Goal: Task Accomplishment & Management: Manage account settings

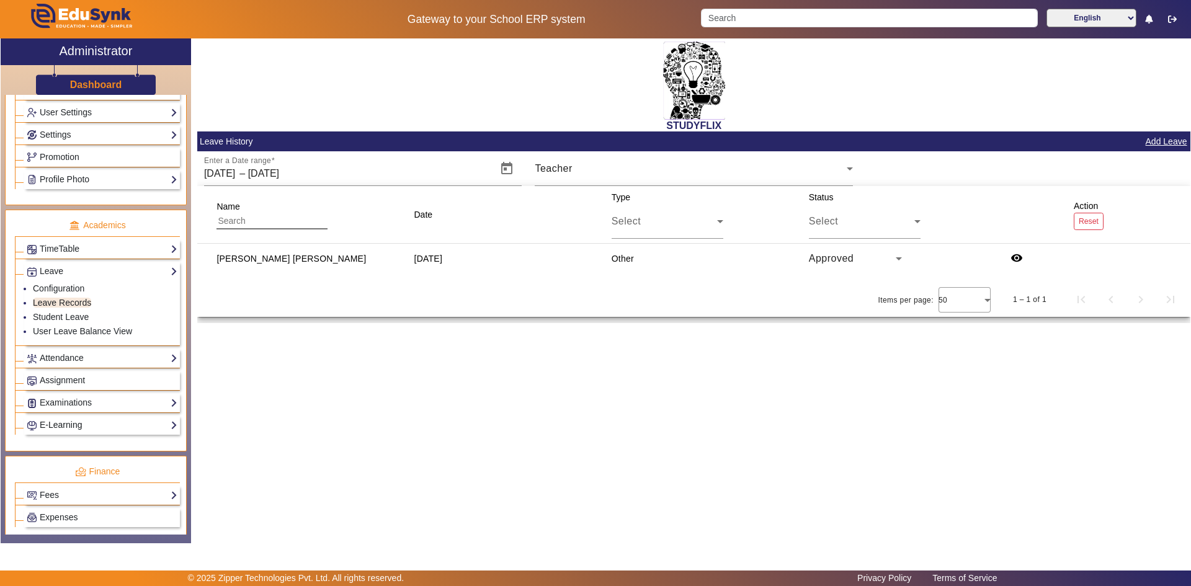
scroll to position [372, 0]
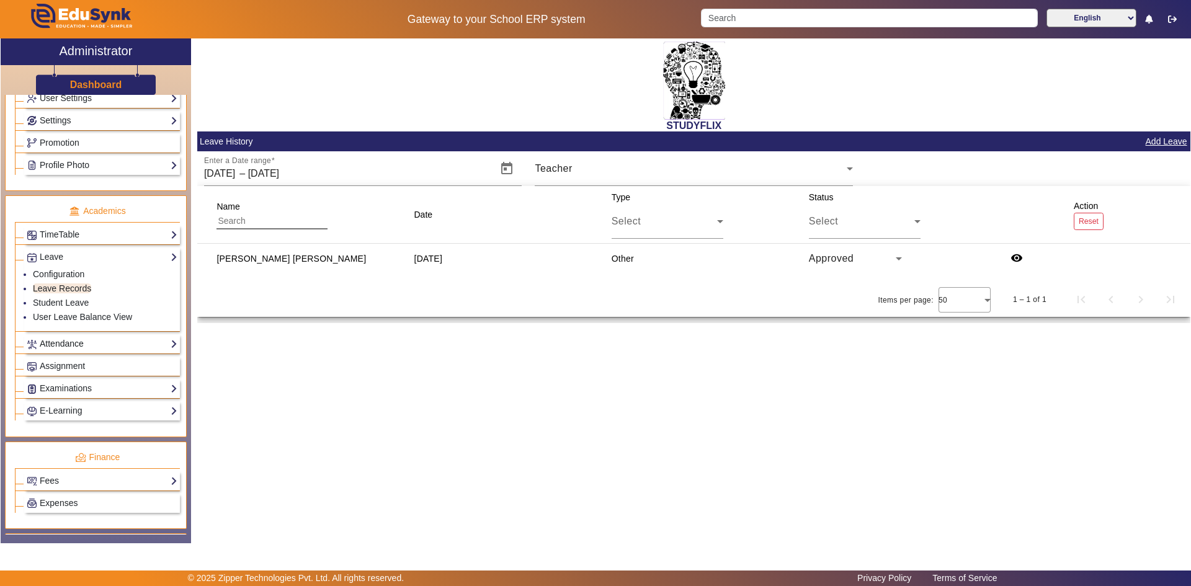
click at [65, 347] on link "Attendance" at bounding box center [102, 344] width 151 height 14
click at [55, 313] on link "Students" at bounding box center [50, 311] width 34 height 10
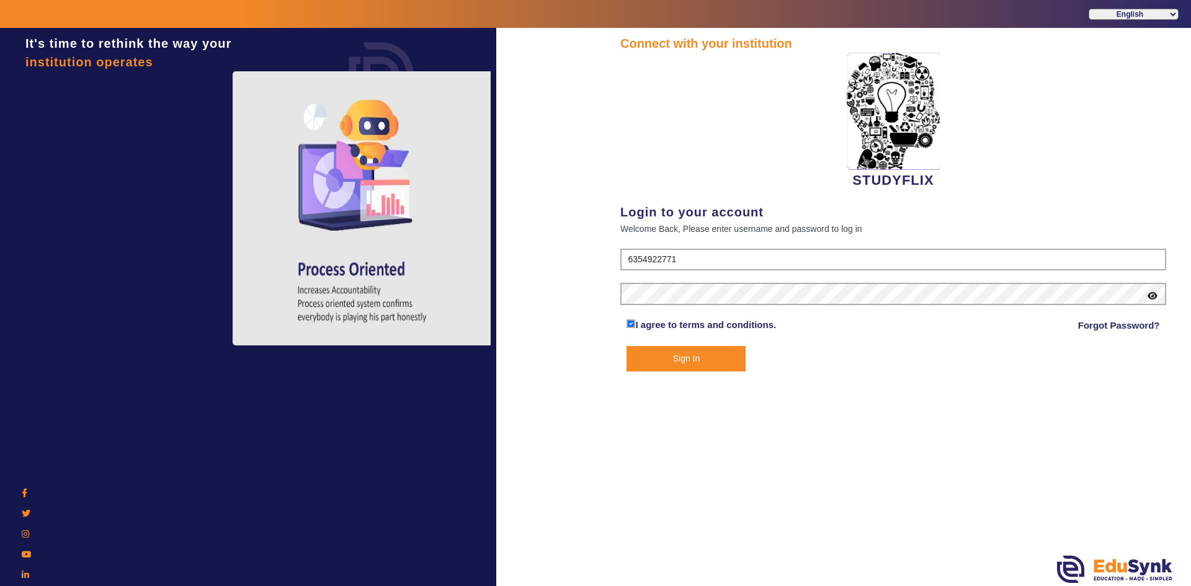
click at [663, 355] on button "Sign In" at bounding box center [686, 358] width 119 height 25
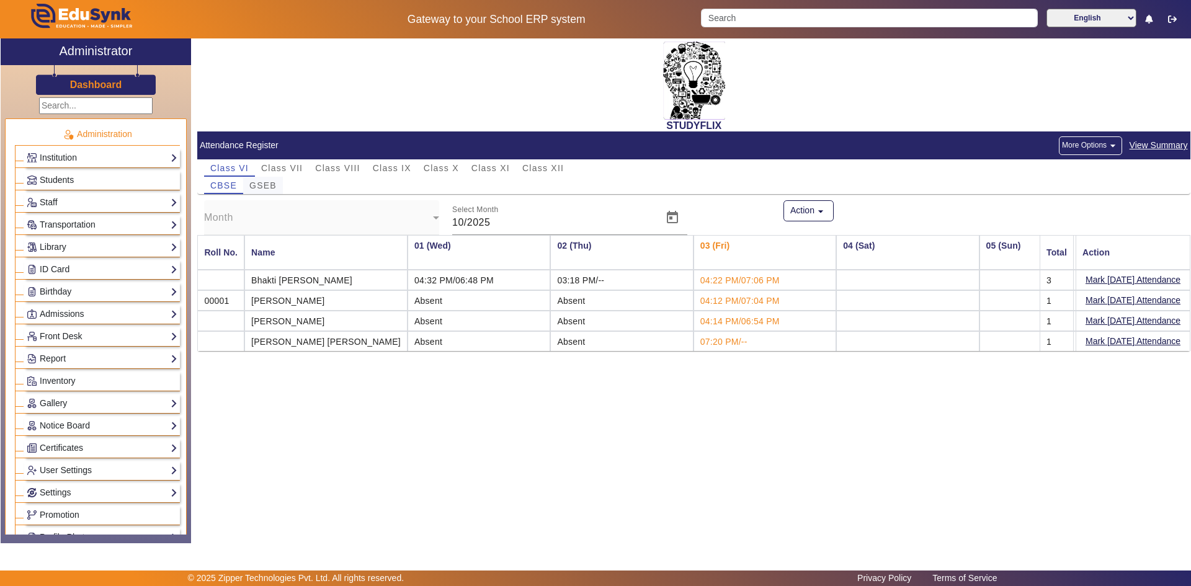
click at [259, 187] on span "GSEB" at bounding box center [262, 185] width 27 height 9
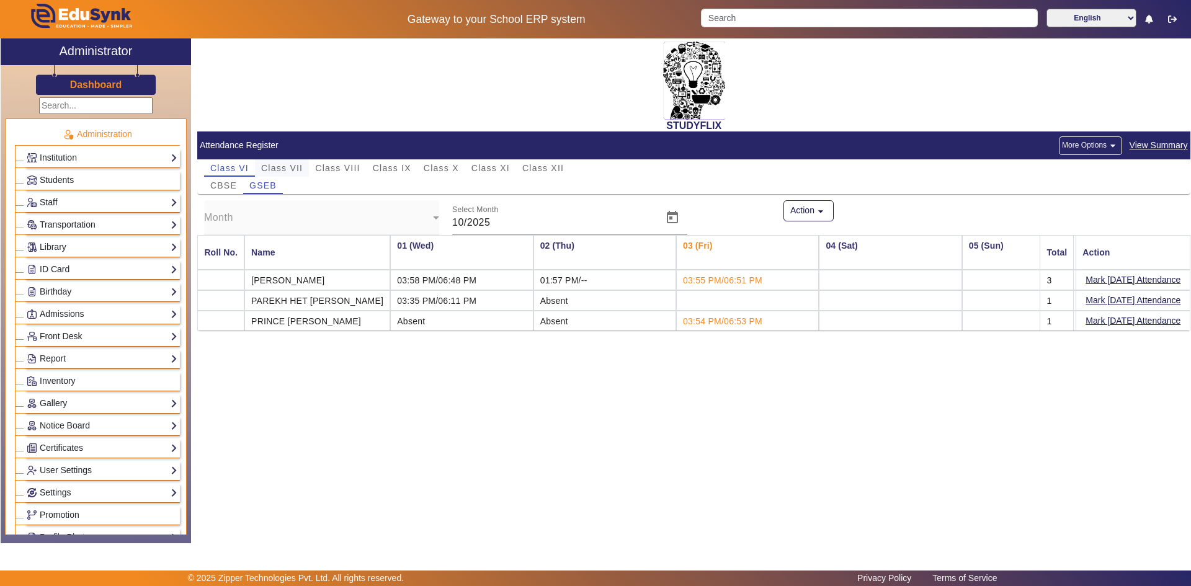
click at [273, 169] on span "Class VII" at bounding box center [282, 168] width 42 height 9
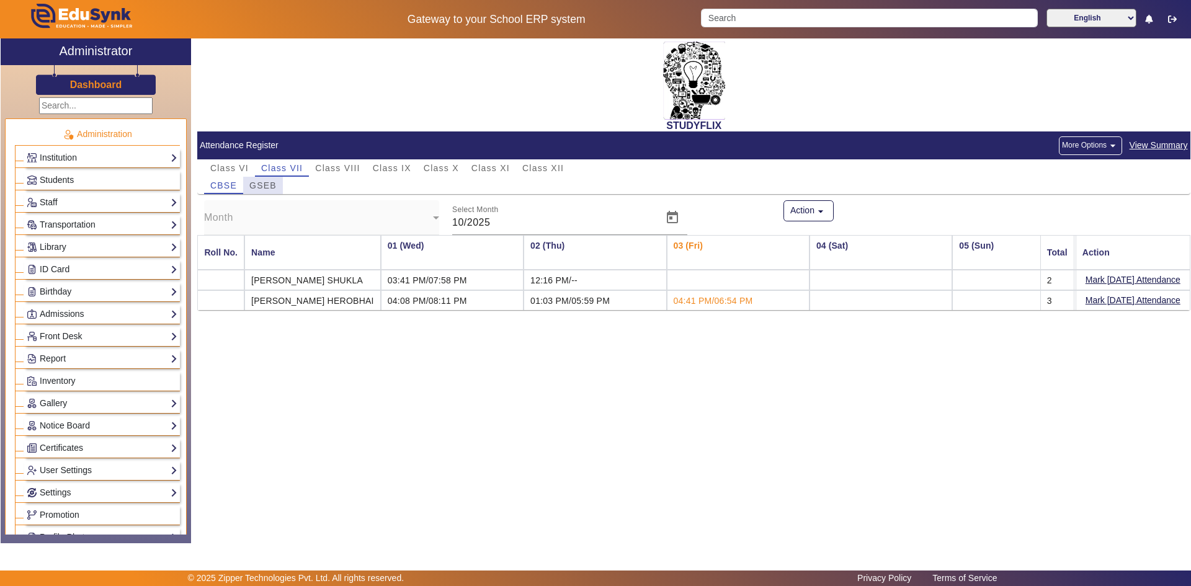
click at [266, 184] on span "GSEB" at bounding box center [262, 185] width 27 height 9
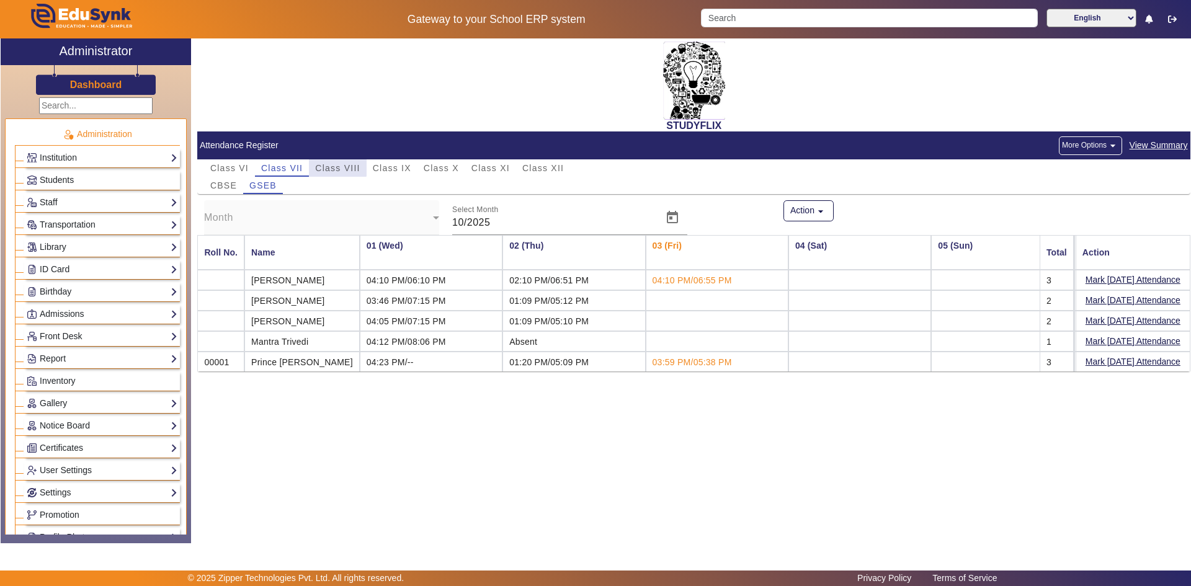
click at [332, 166] on span "Class VIII" at bounding box center [337, 168] width 45 height 9
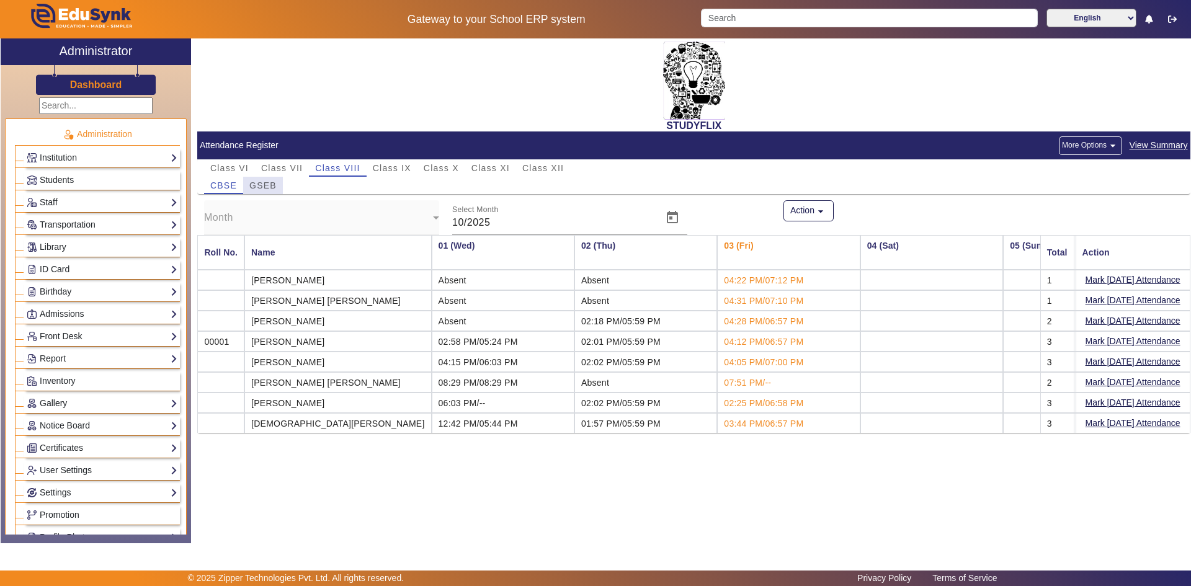
click at [269, 188] on span "GSEB" at bounding box center [262, 185] width 27 height 9
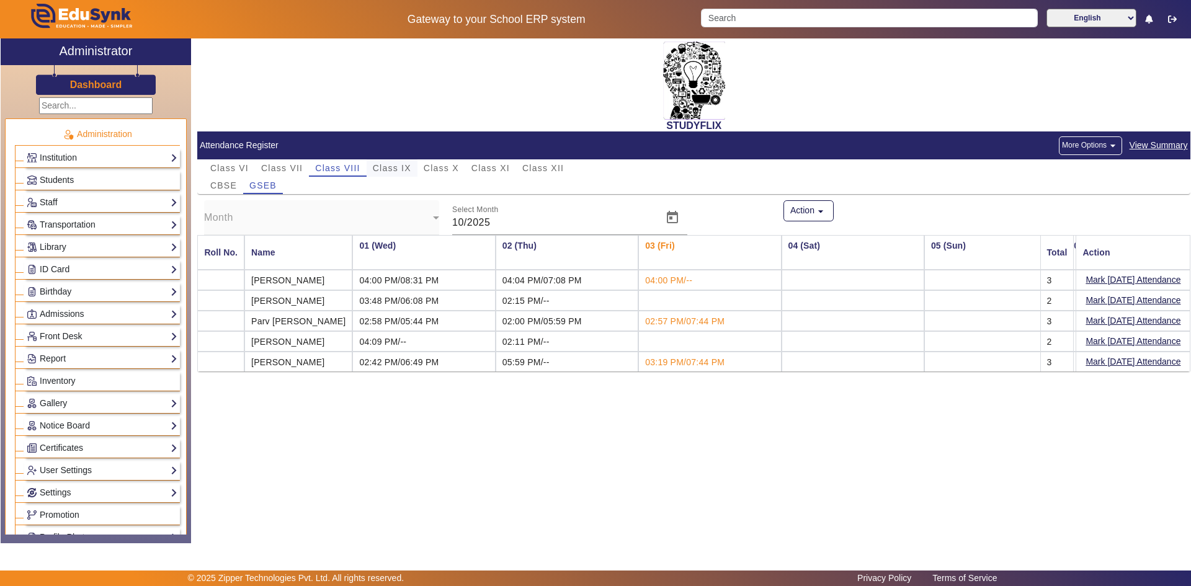
click at [384, 164] on span "Class IX" at bounding box center [392, 168] width 38 height 9
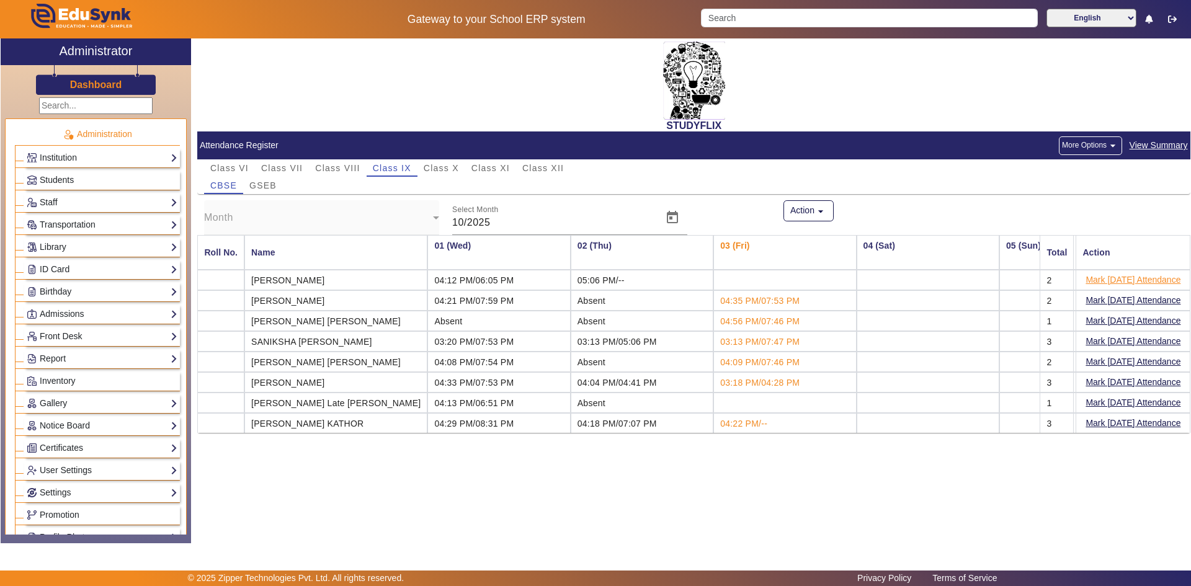
click at [1099, 280] on button "Mark [DATE] Attendance" at bounding box center [1132, 280] width 97 height 16
click at [272, 184] on span "GSEB" at bounding box center [262, 185] width 27 height 9
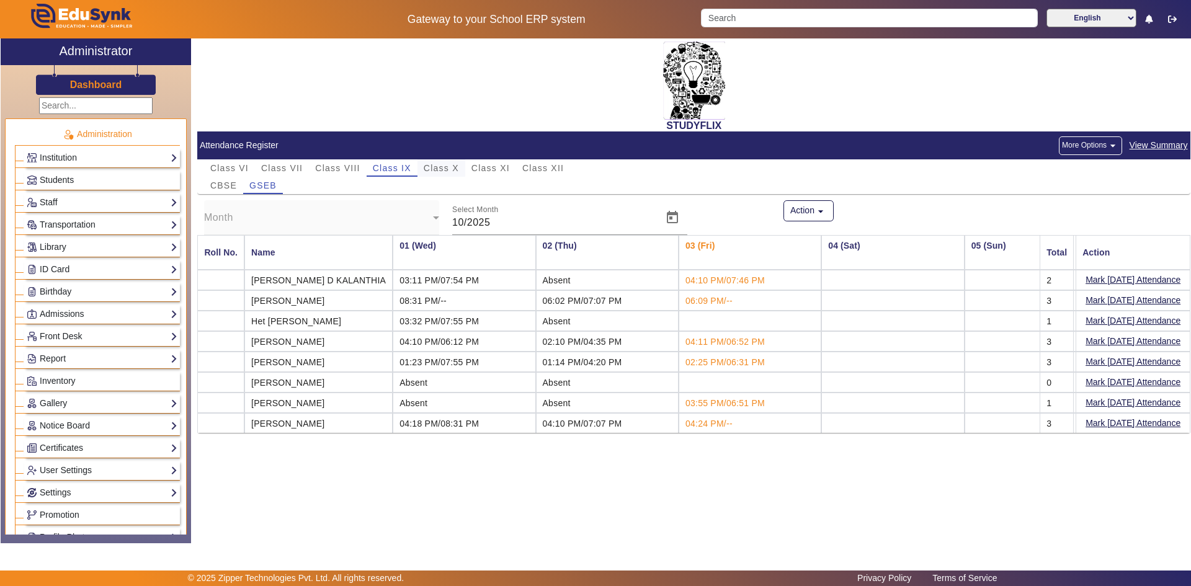
click at [444, 167] on span "Class X" at bounding box center [441, 168] width 35 height 9
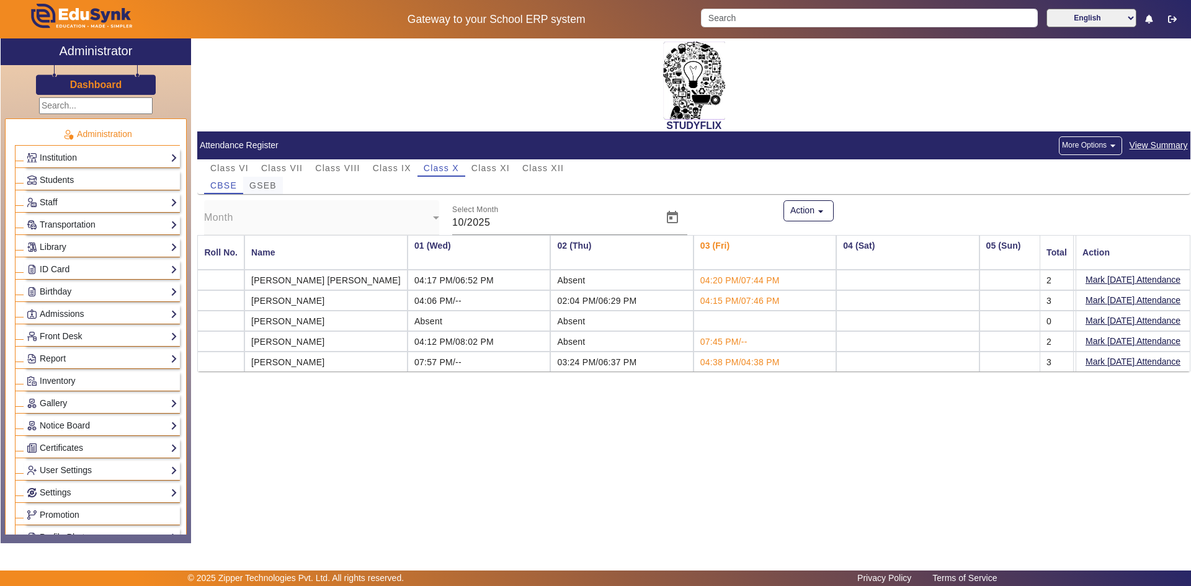
click at [273, 184] on span "GSEB" at bounding box center [262, 185] width 27 height 9
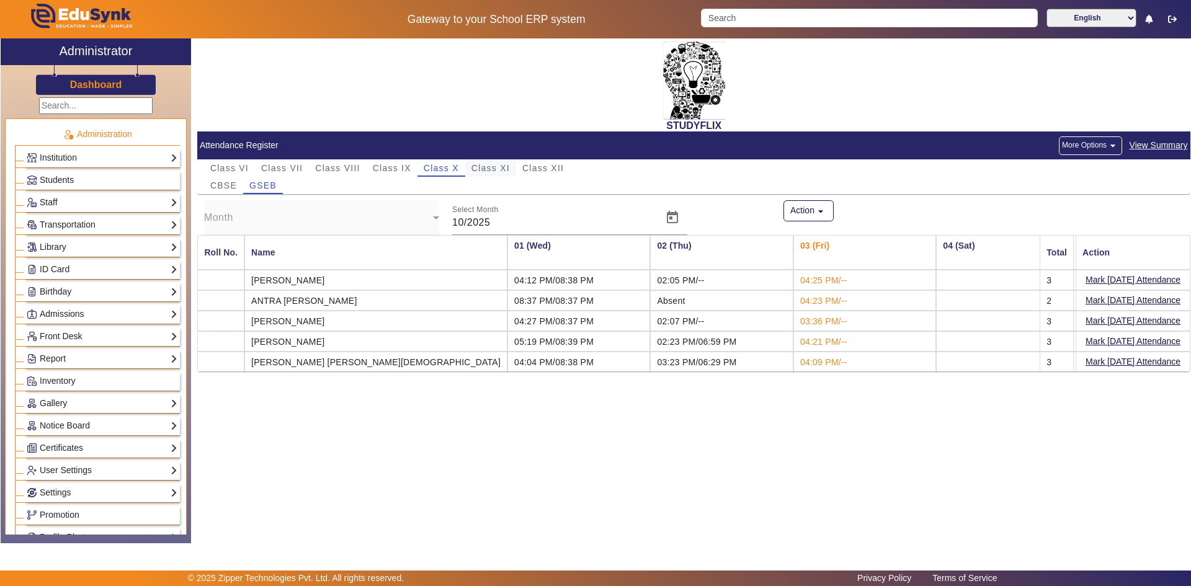
click at [486, 167] on span "Class XI" at bounding box center [490, 168] width 38 height 9
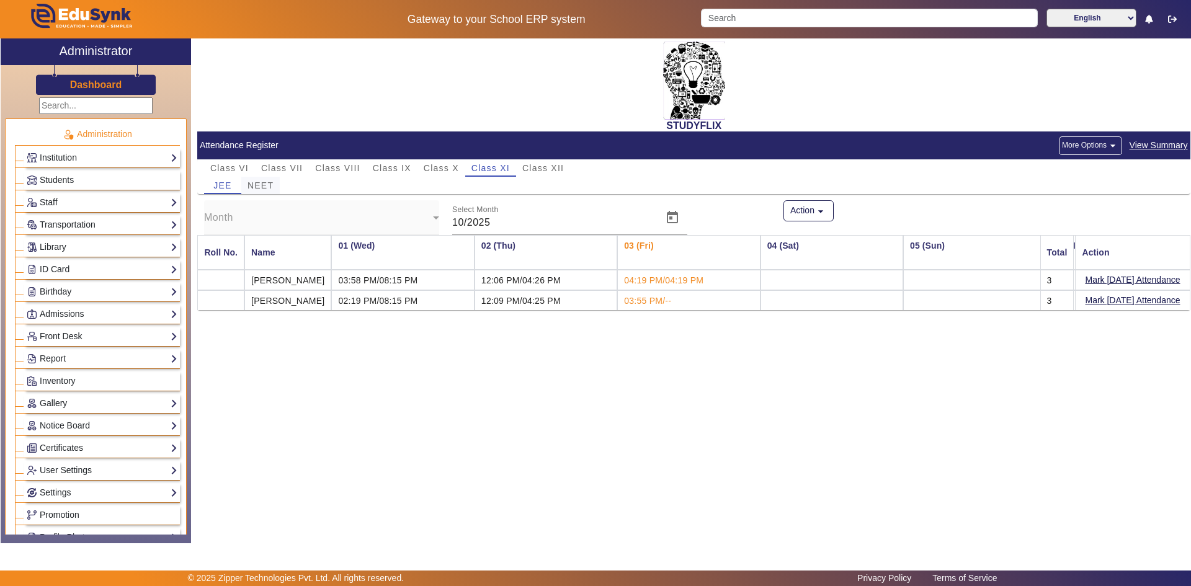
click at [269, 187] on span "NEET" at bounding box center [261, 185] width 26 height 9
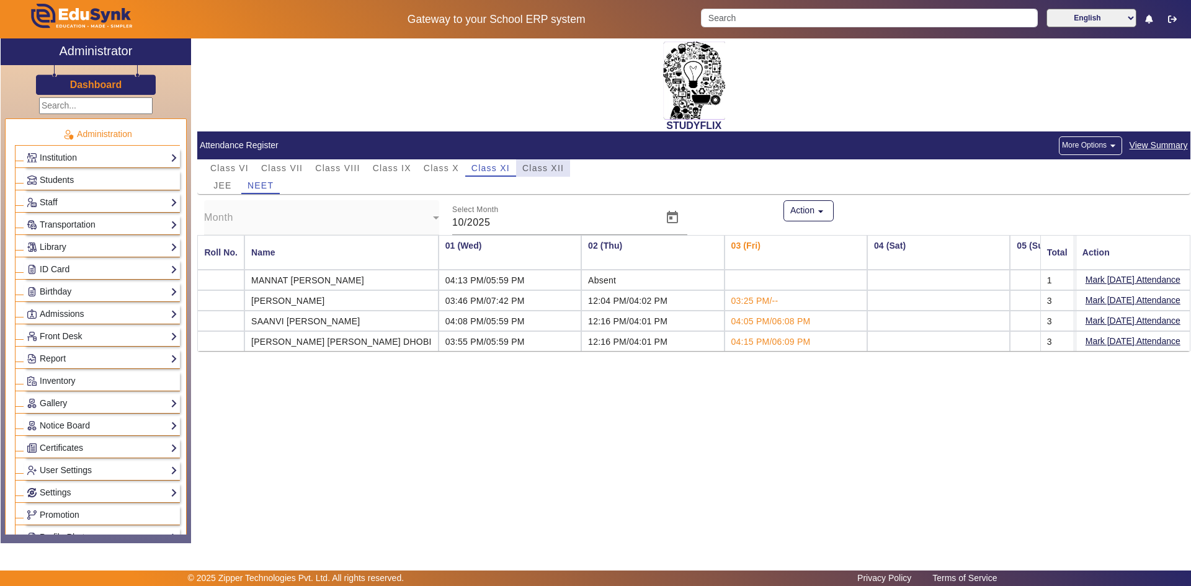
click at [531, 166] on span "Class XII" at bounding box center [543, 168] width 42 height 9
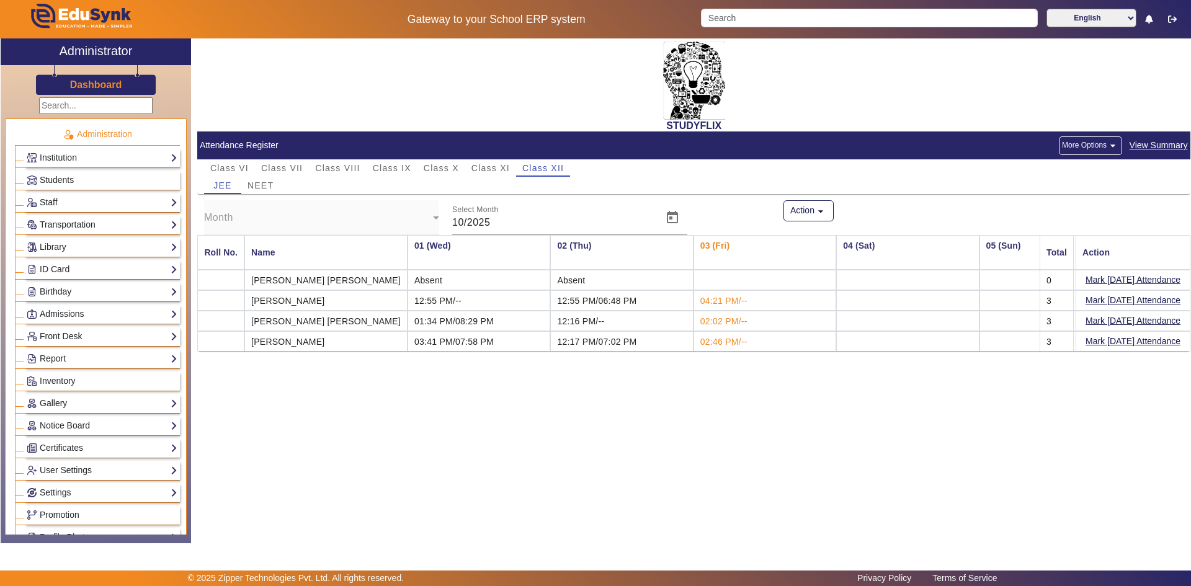
click at [1167, 148] on span "View Summary" at bounding box center [1159, 145] width 60 height 14
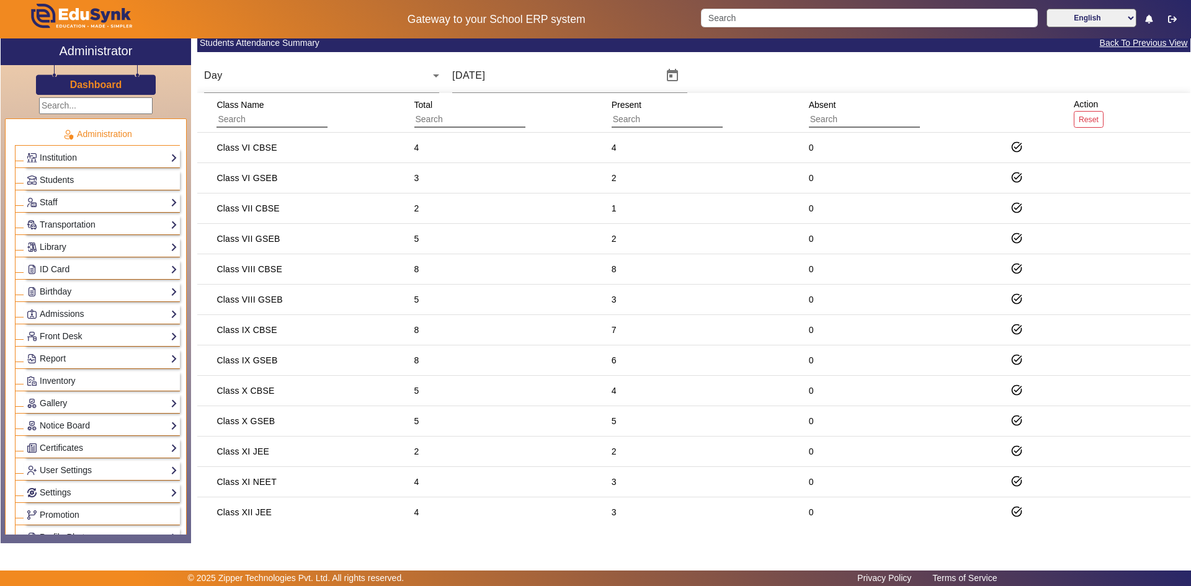
scroll to position [76, 0]
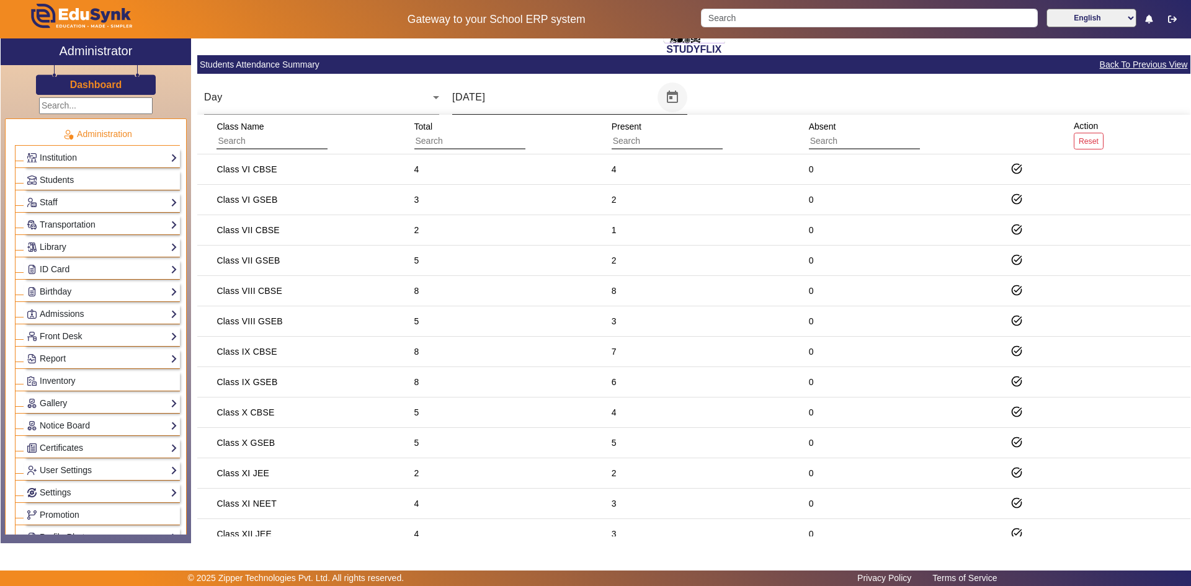
click at [675, 95] on span "Open calendar" at bounding box center [673, 98] width 30 height 30
click at [540, 212] on span "2" at bounding box center [543, 216] width 22 height 22
type input "[DATE]"
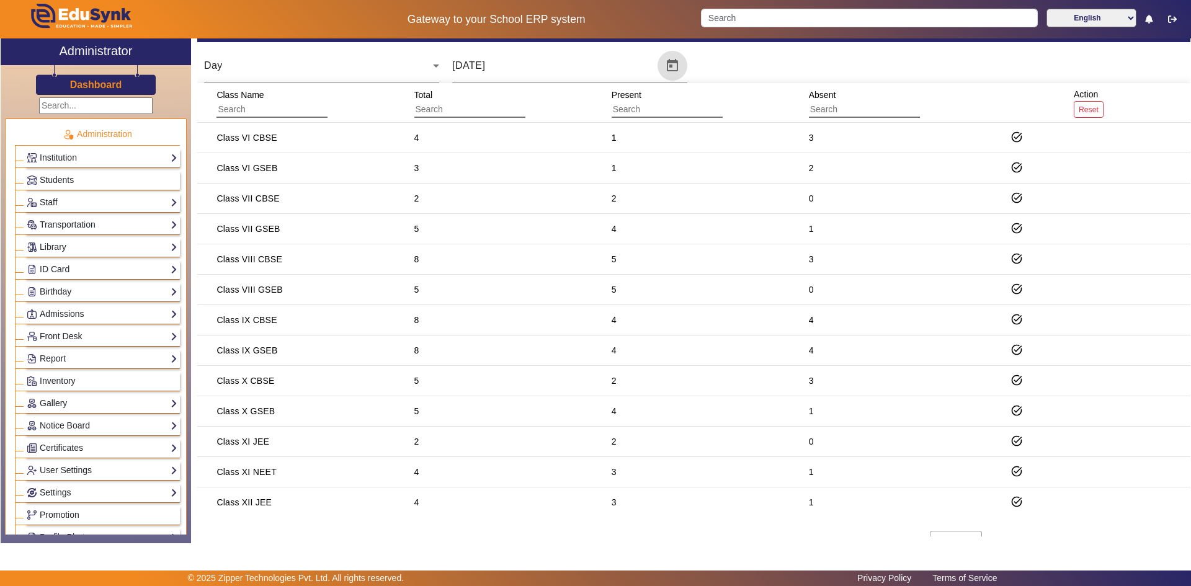
scroll to position [138, 0]
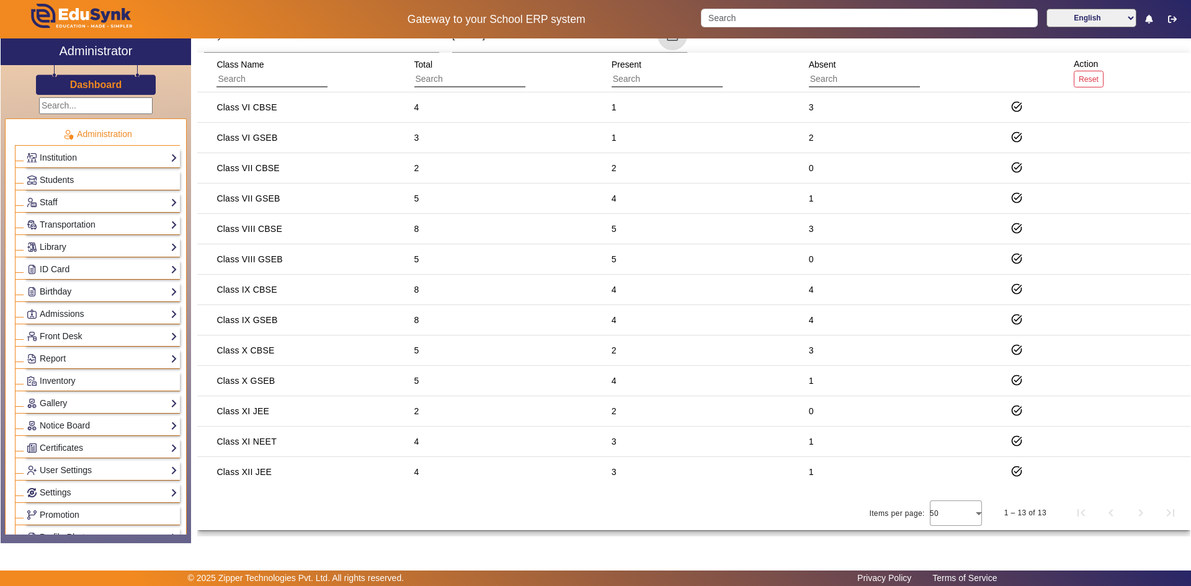
click at [81, 292] on link "Birthday" at bounding box center [102, 292] width 151 height 14
click at [48, 312] on link "Students" at bounding box center [50, 309] width 34 height 10
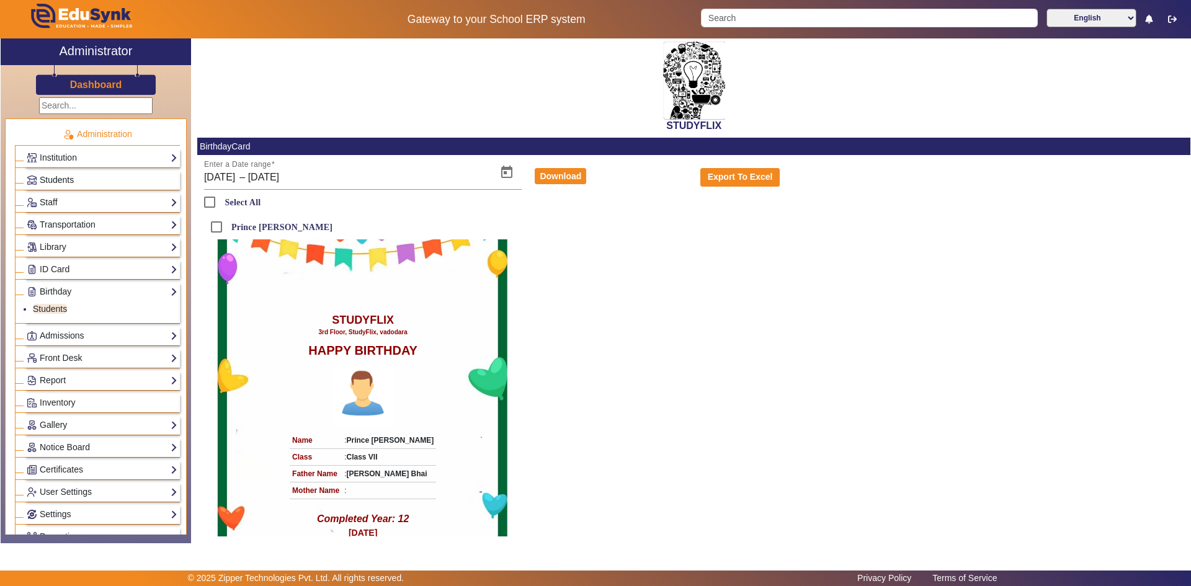
click at [96, 185] on link "Students" at bounding box center [102, 180] width 151 height 14
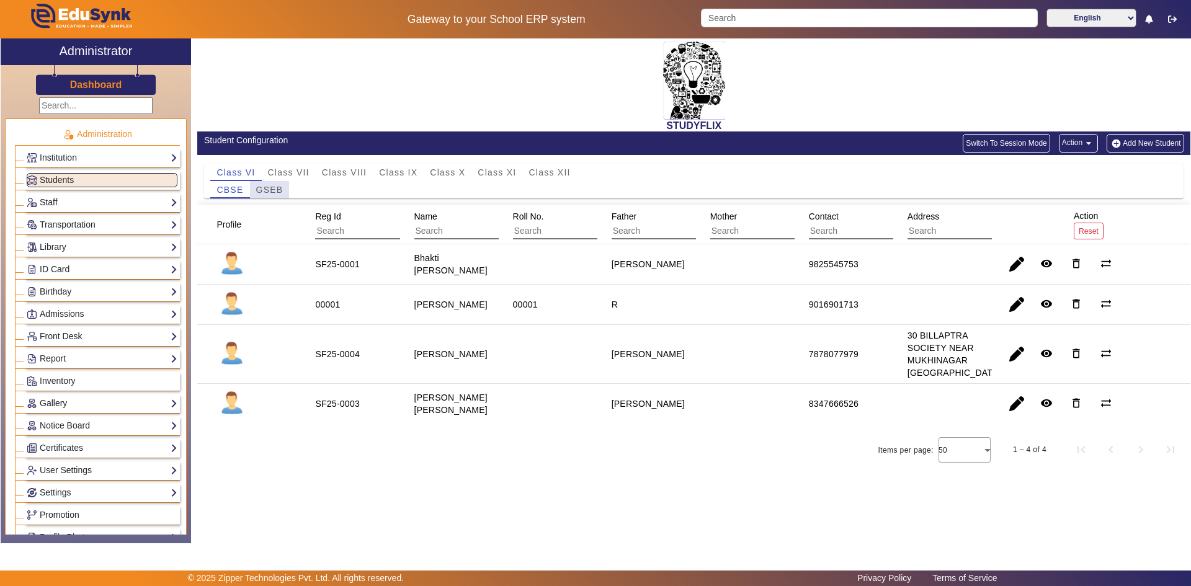
click at [267, 194] on span "GSEB" at bounding box center [269, 189] width 27 height 9
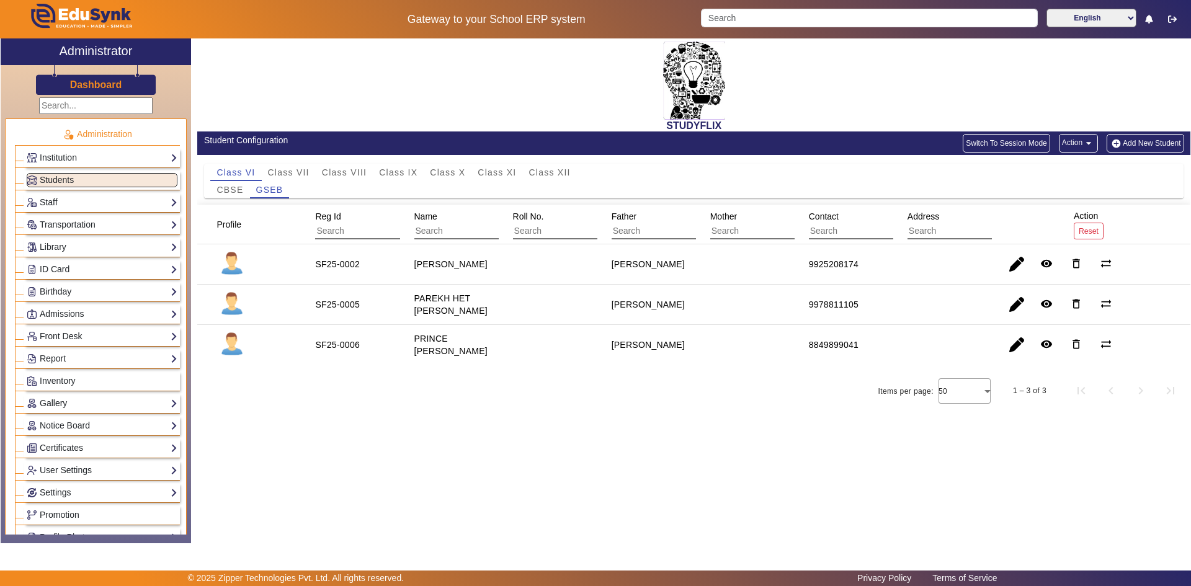
click at [1067, 147] on button "Action arrow_drop_down" at bounding box center [1078, 143] width 39 height 19
click at [1012, 120] on div at bounding box center [595, 293] width 1191 height 586
click at [554, 168] on span "Class XII" at bounding box center [550, 172] width 42 height 9
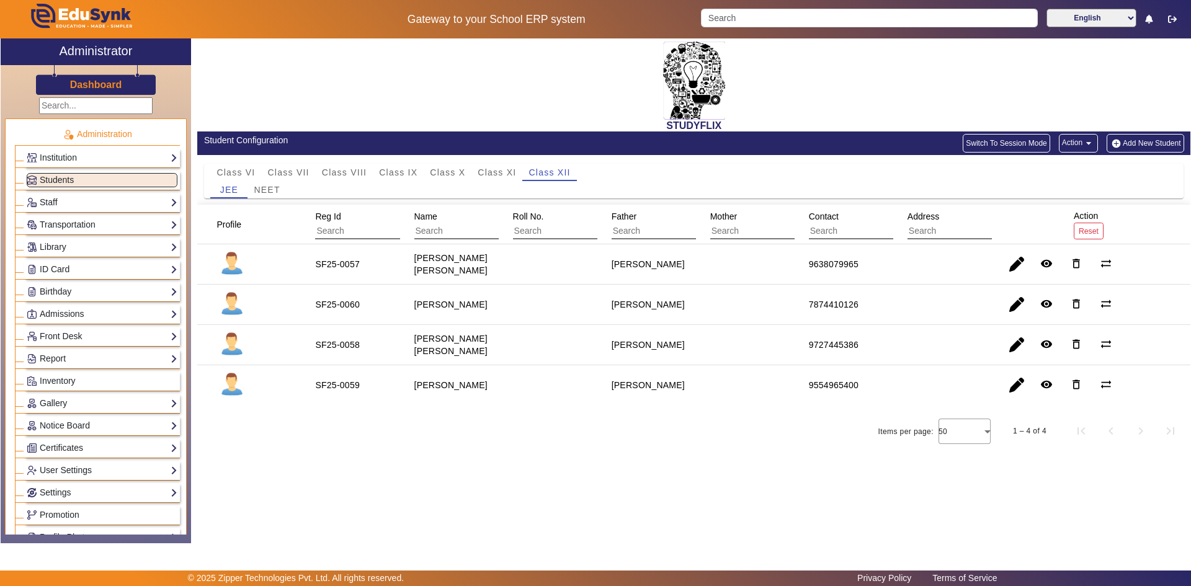
click at [561, 141] on div "Student Configuration" at bounding box center [445, 140] width 483 height 13
click at [507, 169] on span "Class XI" at bounding box center [497, 172] width 38 height 9
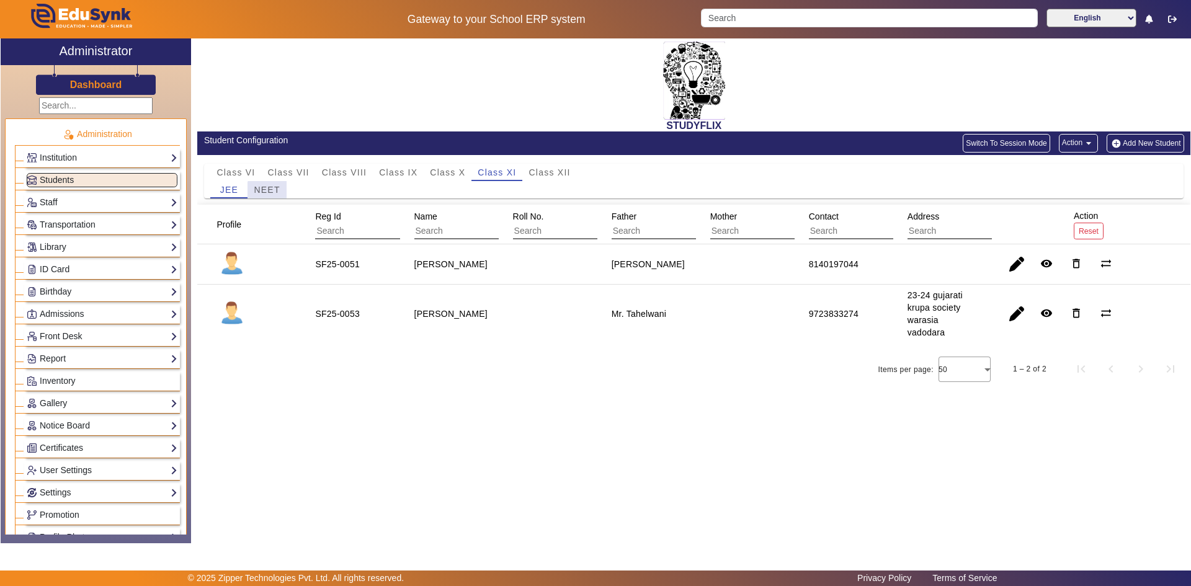
click at [277, 191] on span "NEET" at bounding box center [267, 189] width 26 height 9
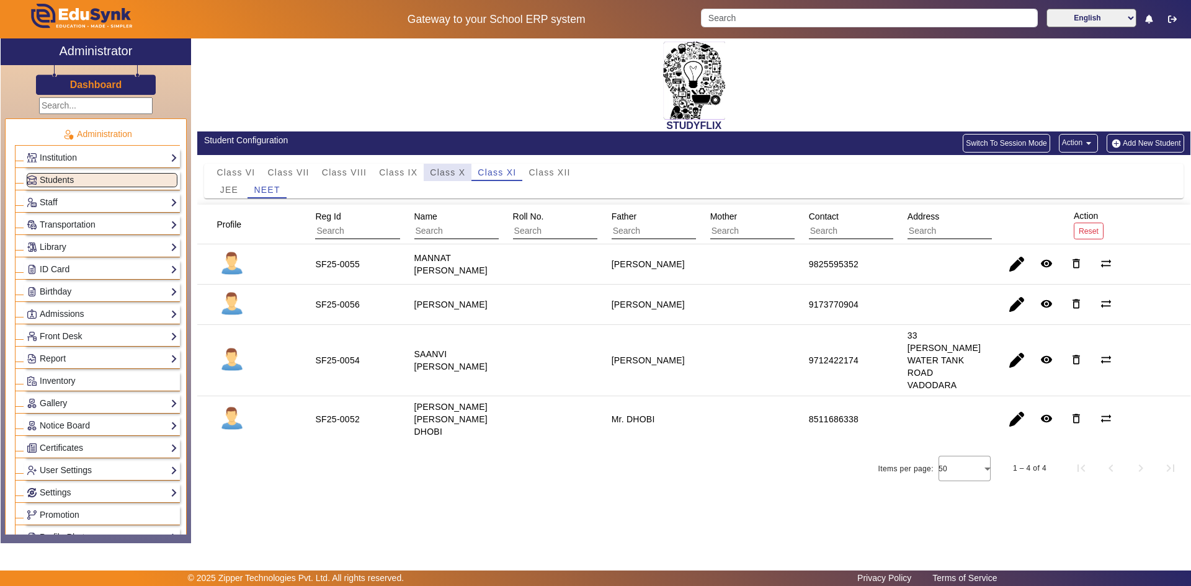
click at [435, 169] on span "Class X" at bounding box center [447, 172] width 35 height 9
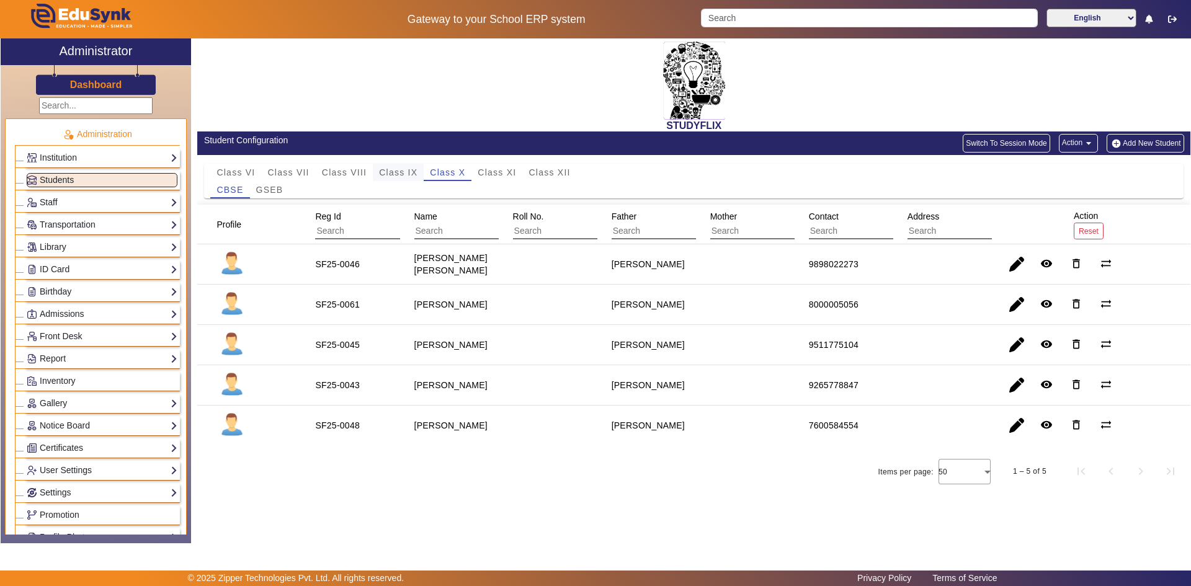
click at [404, 169] on span "Class IX" at bounding box center [398, 172] width 38 height 9
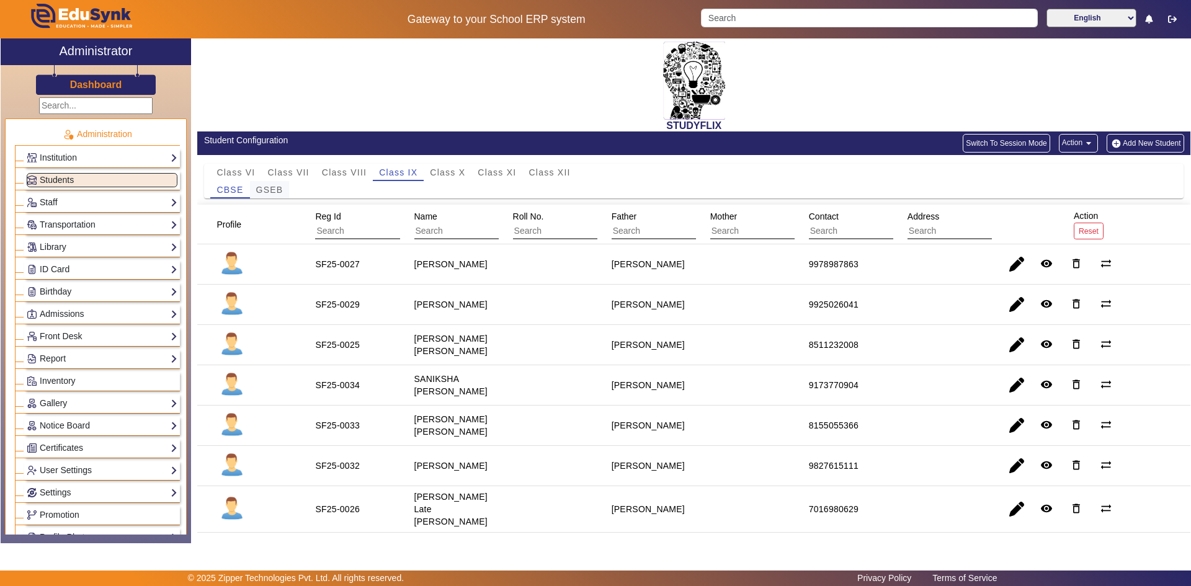
click at [278, 191] on span "GSEB" at bounding box center [269, 189] width 27 height 9
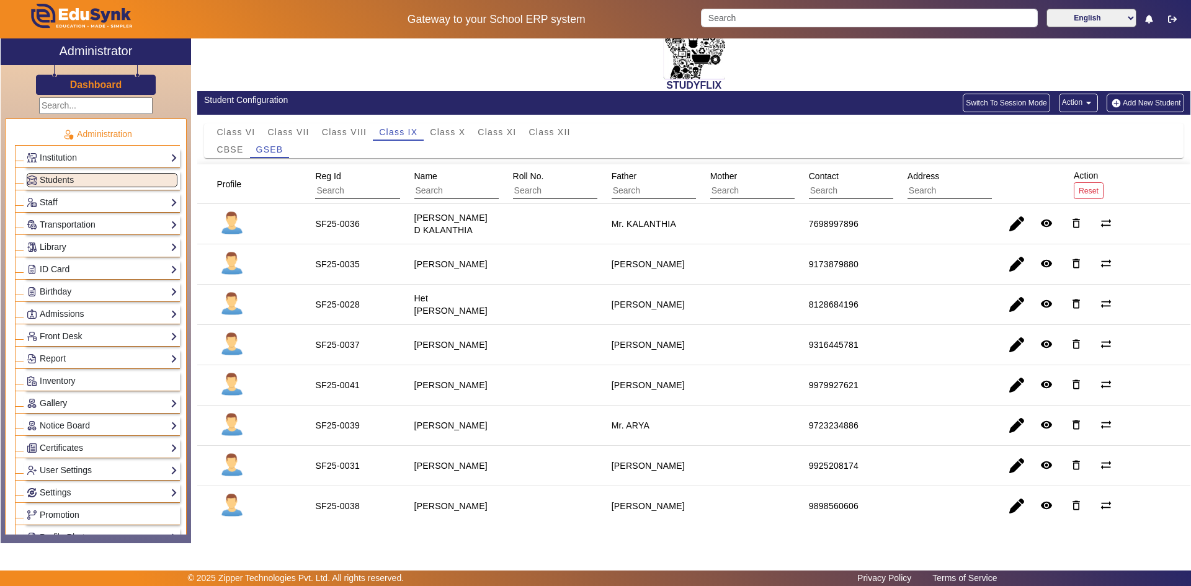
scroll to position [62, 0]
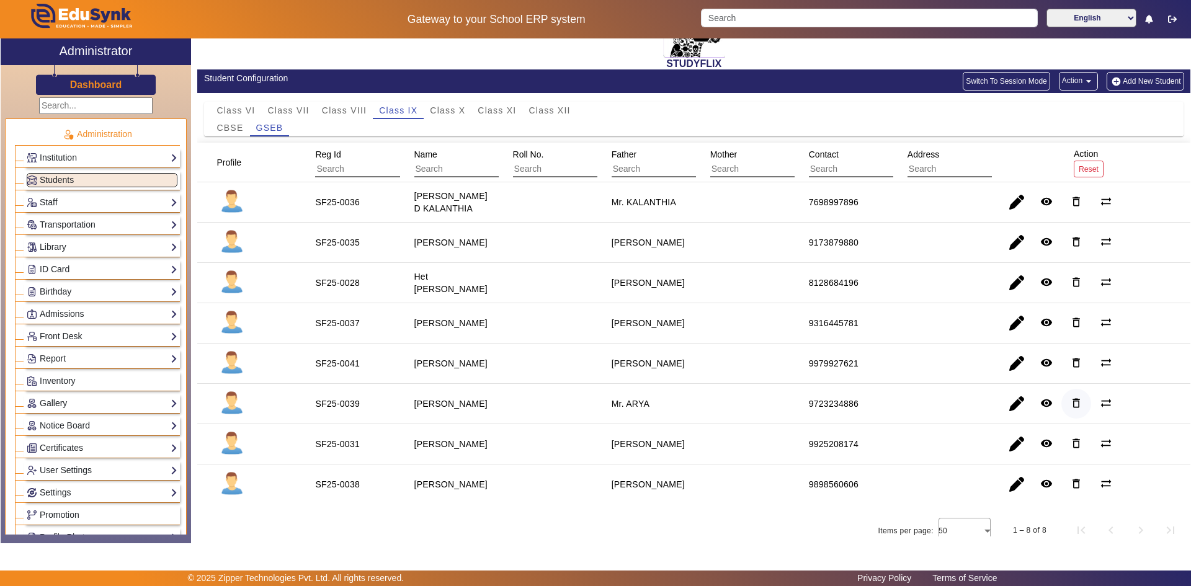
click at [1071, 401] on mat-icon "delete_outline" at bounding box center [1076, 403] width 12 height 12
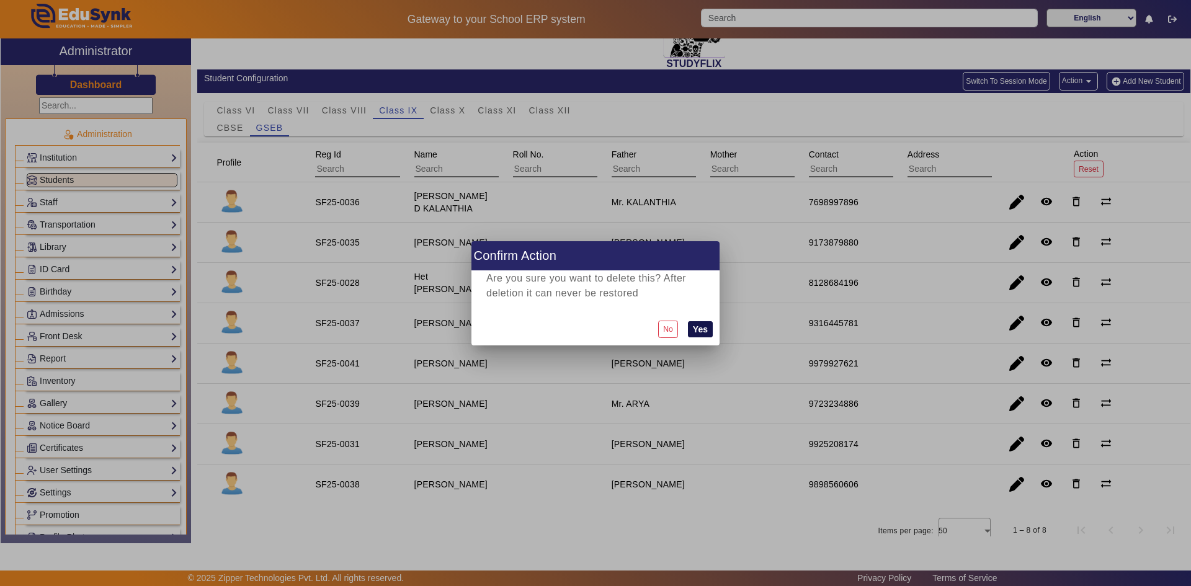
click at [699, 332] on button "Yes" at bounding box center [700, 329] width 25 height 16
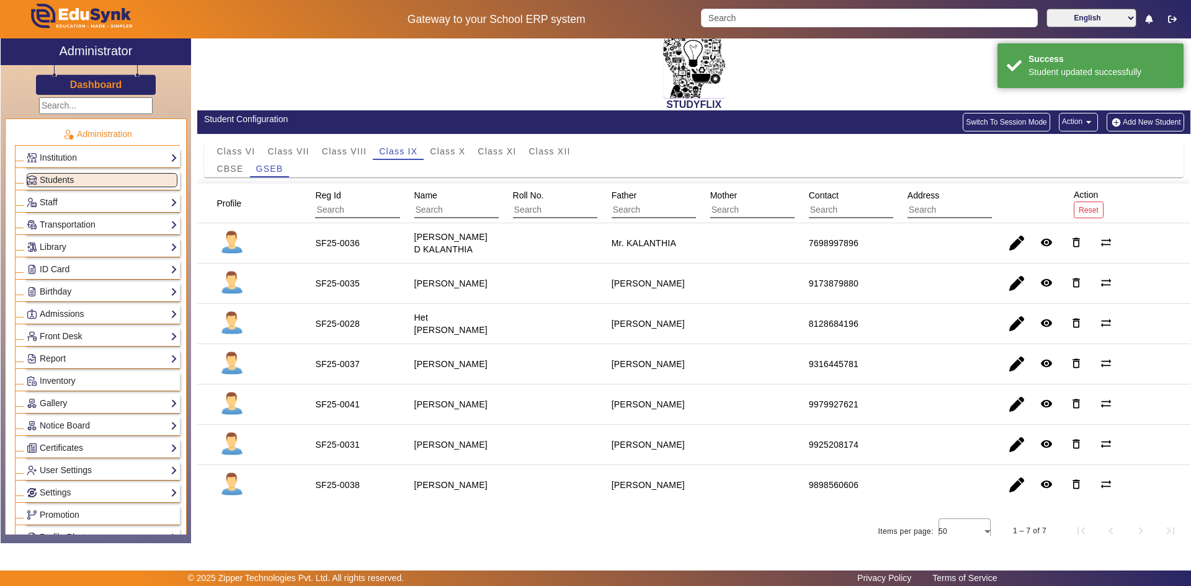
scroll to position [33, 0]
